Goal: Task Accomplishment & Management: Complete application form

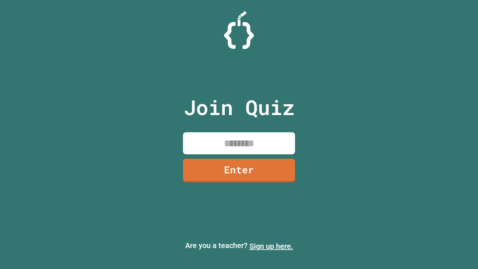
click at [271, 246] on link "Sign up here." at bounding box center [271, 245] width 44 height 9
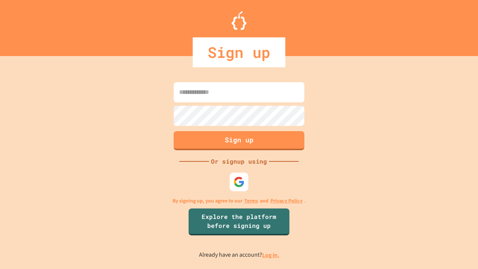
click at [271, 255] on link "Log in." at bounding box center [270, 255] width 17 height 8
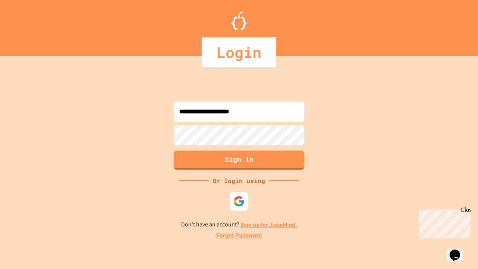
type input "**********"
